Goal: Task Accomplishment & Management: Use online tool/utility

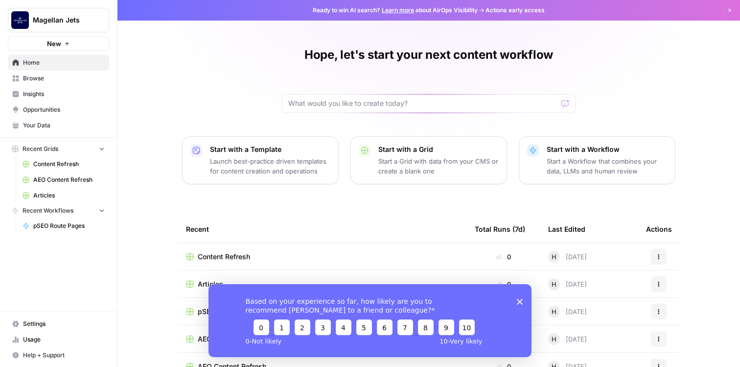
click at [58, 76] on span "Browse" at bounding box center [64, 78] width 82 height 9
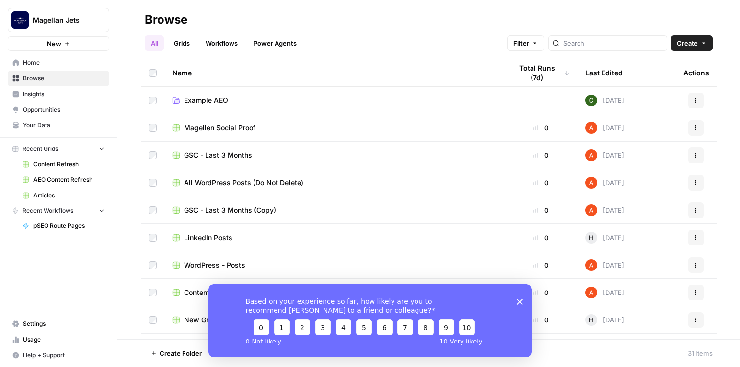
click at [216, 46] on link "Workflows" at bounding box center [222, 43] width 44 height 16
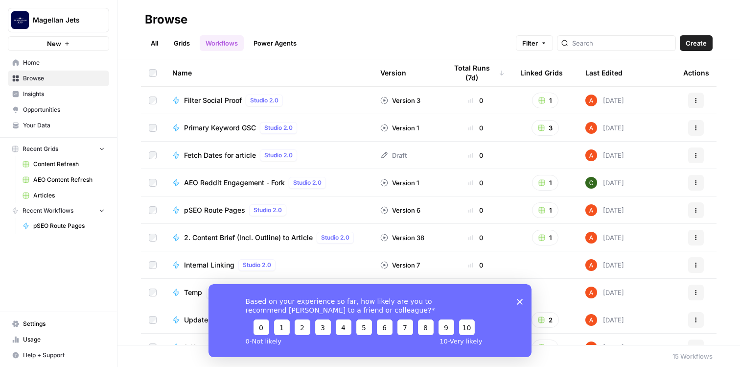
click at [189, 48] on link "Grids" at bounding box center [182, 43] width 28 height 16
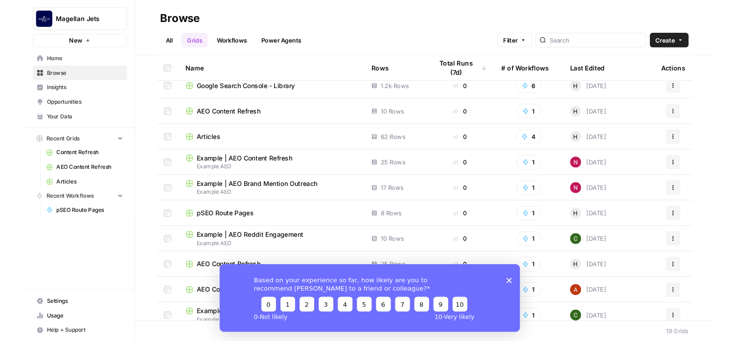
scroll to position [263, 0]
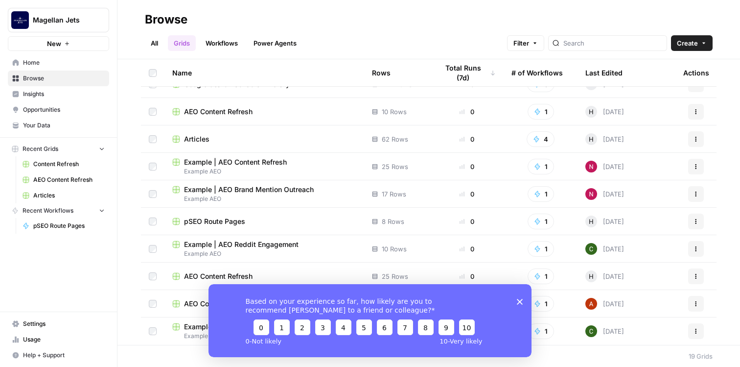
click at [518, 298] on div "Based on your experience so far, how likely are you to recommend [PERSON_NAME] …" at bounding box center [370, 319] width 323 height 73
click at [520, 299] on icon "Close survey" at bounding box center [520, 301] width 6 height 6
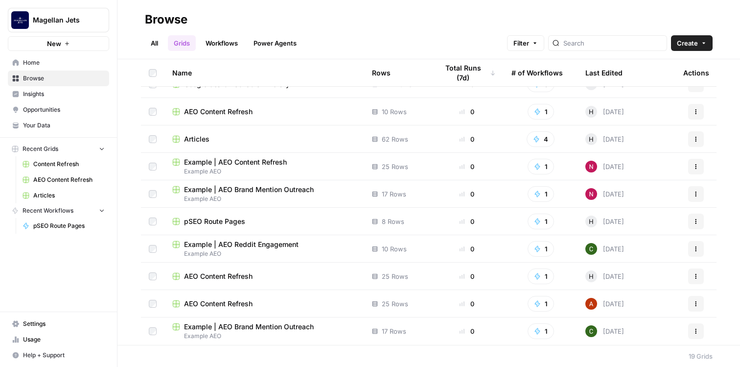
click at [210, 219] on span "pSEO Route Pages" at bounding box center [214, 221] width 61 height 10
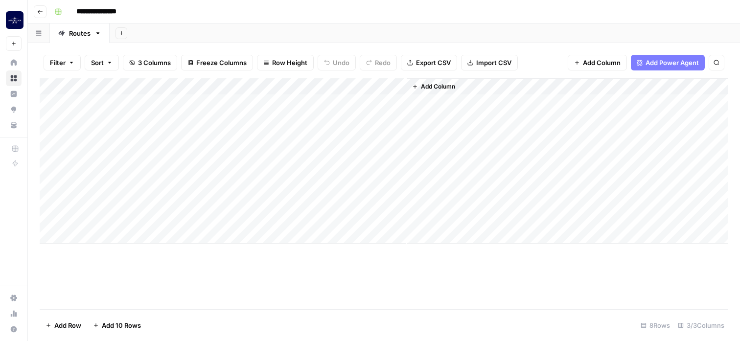
click at [138, 216] on div "Add Column" at bounding box center [384, 160] width 689 height 165
click at [132, 220] on div "Add Column" at bounding box center [384, 160] width 689 height 165
click at [149, 220] on textarea "**********" at bounding box center [151, 220] width 157 height 14
click at [266, 215] on div "Add Column" at bounding box center [384, 160] width 689 height 165
click at [165, 218] on div "Add Column" at bounding box center [384, 160] width 689 height 165
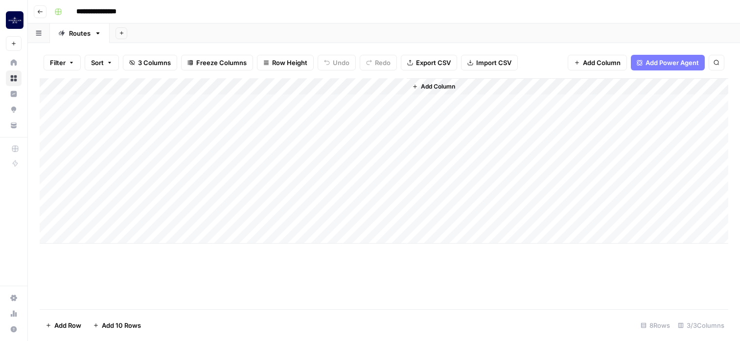
click at [267, 216] on div "Add Column" at bounding box center [384, 160] width 689 height 165
click at [298, 217] on div "Add Column" at bounding box center [384, 160] width 689 height 165
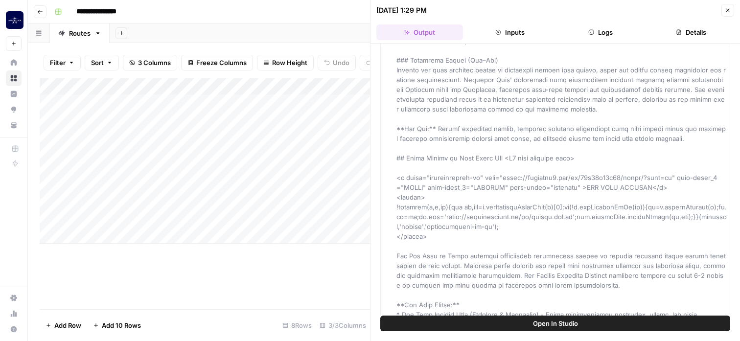
scroll to position [798, 0]
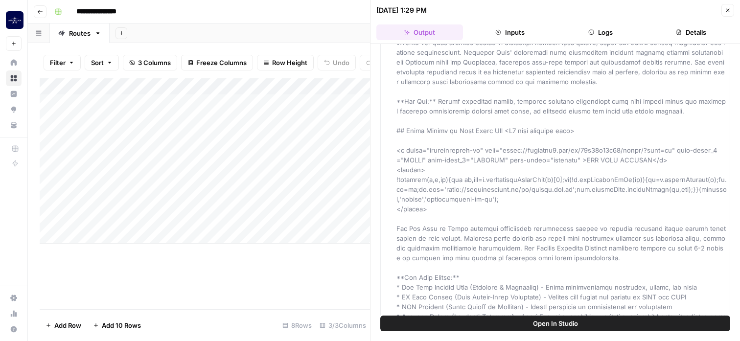
click at [725, 8] on icon "button" at bounding box center [728, 10] width 6 height 6
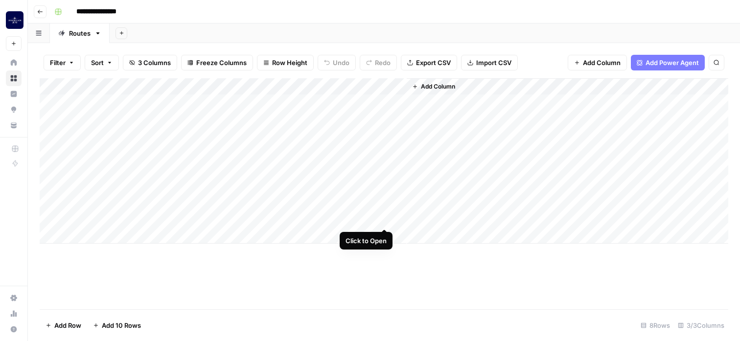
click at [381, 216] on div "Add Column" at bounding box center [384, 160] width 689 height 165
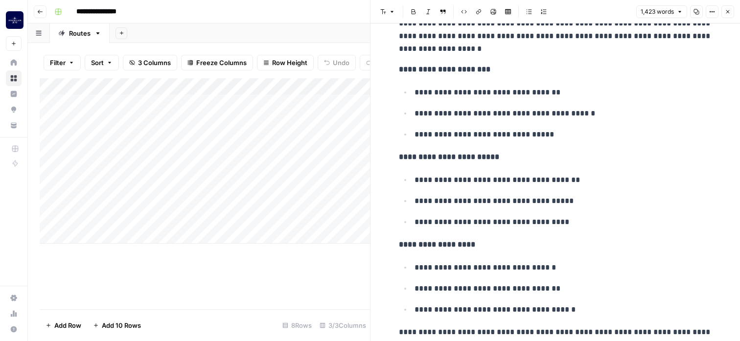
scroll to position [2752, 0]
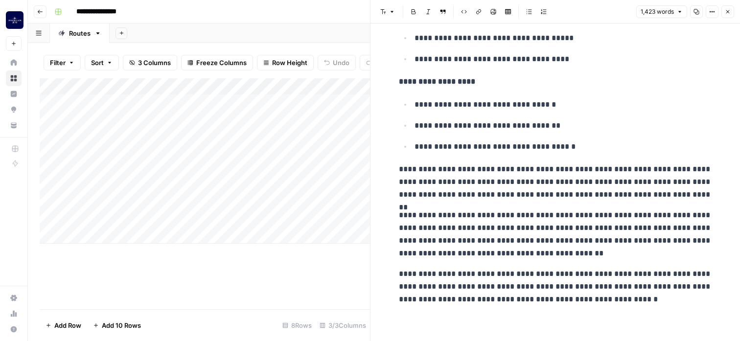
click at [728, 11] on icon "button" at bounding box center [728, 12] width 6 height 6
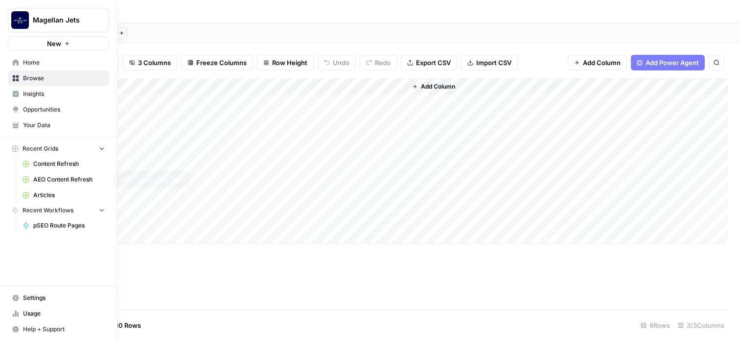
click at [35, 191] on span "Articles" at bounding box center [68, 195] width 71 height 9
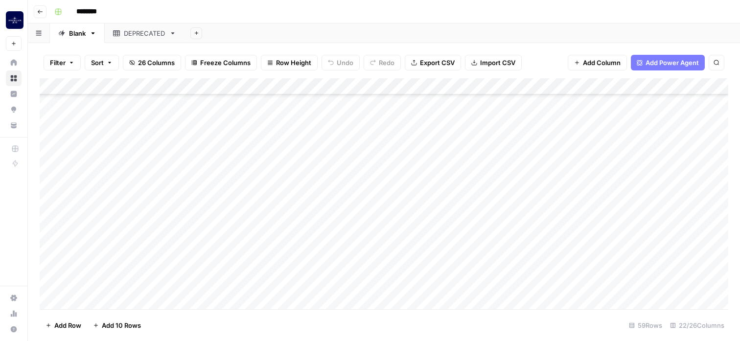
scroll to position [783, 0]
click at [155, 232] on div "Add Column" at bounding box center [384, 193] width 689 height 231
click at [272, 242] on div "Add Column" at bounding box center [384, 193] width 689 height 231
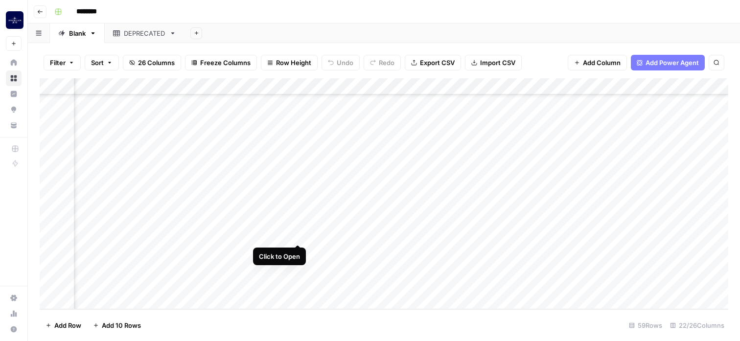
click at [298, 234] on div "Add Column" at bounding box center [384, 193] width 689 height 231
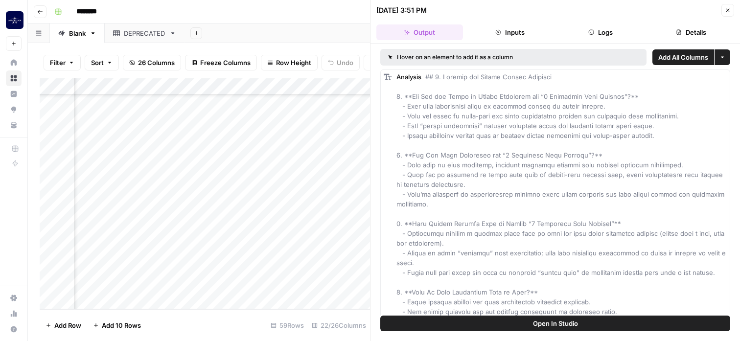
click at [730, 8] on icon "button" at bounding box center [728, 10] width 6 height 6
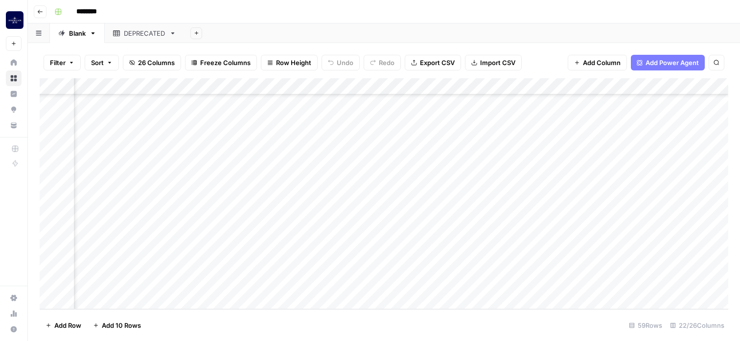
scroll to position [783, 242]
click at [232, 237] on div "Add Column" at bounding box center [384, 193] width 689 height 231
click at [311, 234] on div "Add Column" at bounding box center [384, 193] width 689 height 231
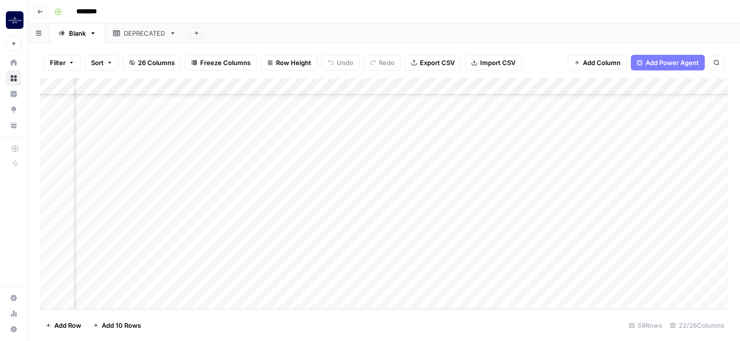
click at [300, 237] on div "Add Column" at bounding box center [384, 193] width 689 height 231
click at [305, 236] on div "Add Column" at bounding box center [384, 193] width 689 height 231
click at [337, 237] on div "Add Column" at bounding box center [384, 193] width 689 height 231
click at [376, 216] on div "Add Column" at bounding box center [384, 193] width 689 height 231
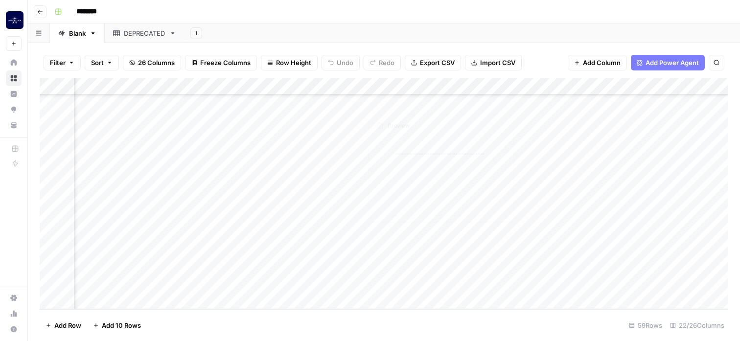
click at [339, 249] on div "Add Column" at bounding box center [384, 193] width 689 height 231
click at [256, 235] on div "Add Column" at bounding box center [384, 193] width 689 height 231
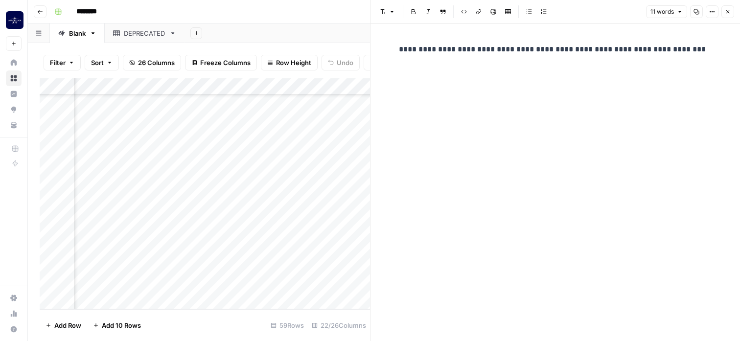
click at [729, 15] on button "Close" at bounding box center [728, 11] width 13 height 13
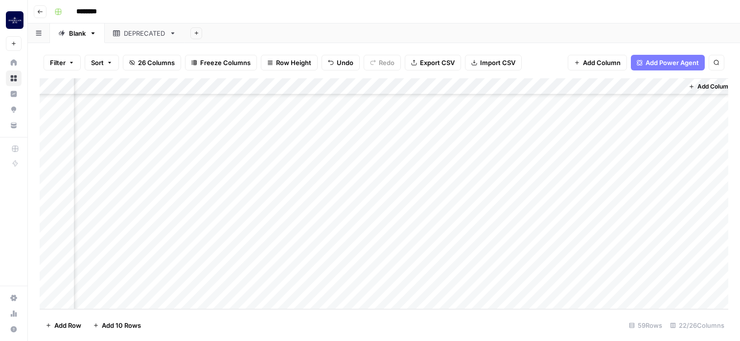
scroll to position [783, 1542]
click at [484, 234] on div "Add Column" at bounding box center [384, 193] width 689 height 231
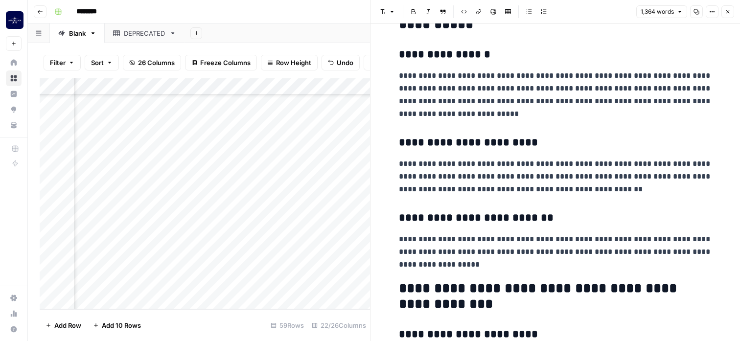
scroll to position [1801, 0]
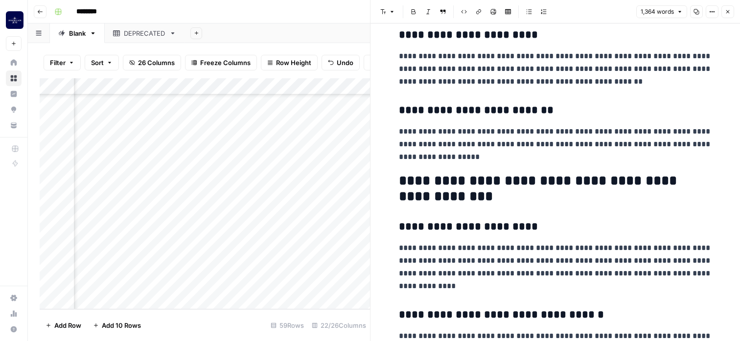
click at [732, 14] on button "Close" at bounding box center [728, 11] width 13 height 13
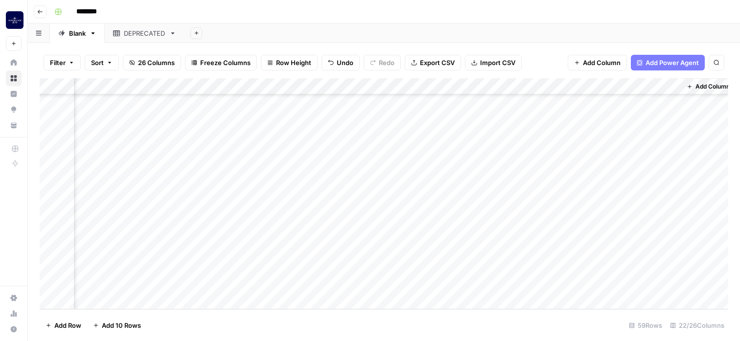
scroll to position [783, 1531]
click at [654, 213] on div "Add Column" at bounding box center [384, 193] width 689 height 231
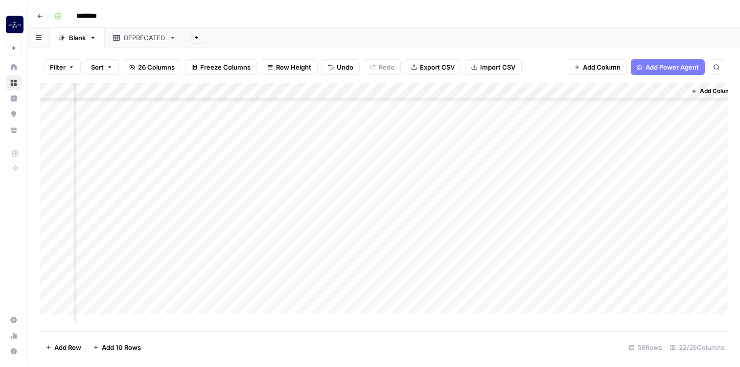
scroll to position [758, 1531]
